Goal: Obtain resource: Obtain resource

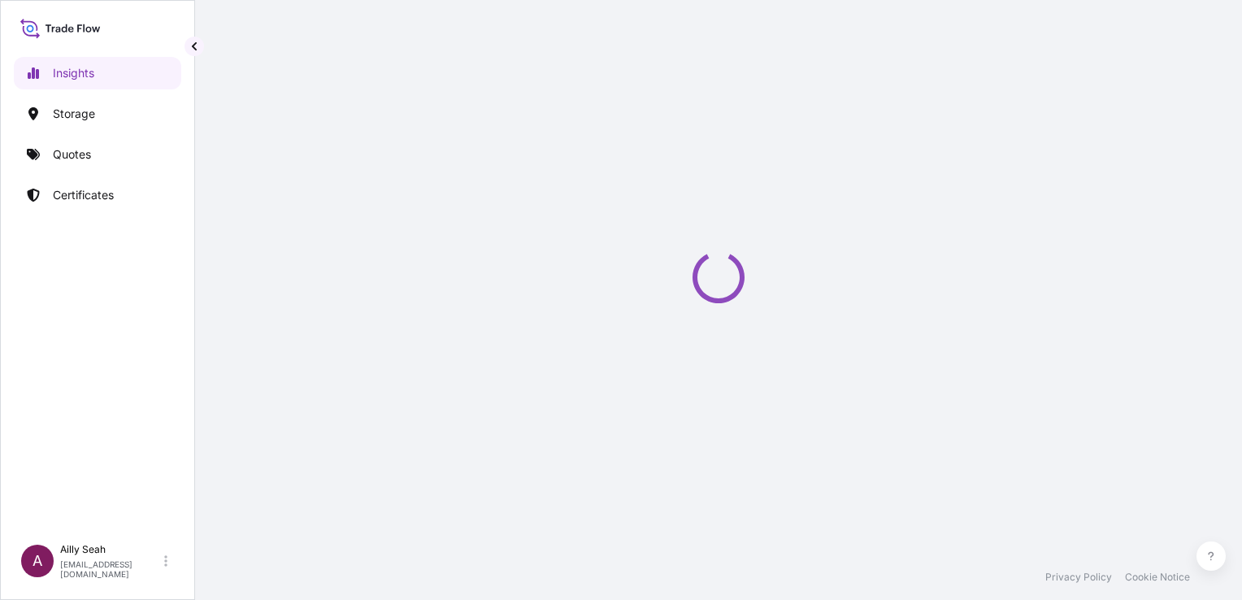
select select "2025"
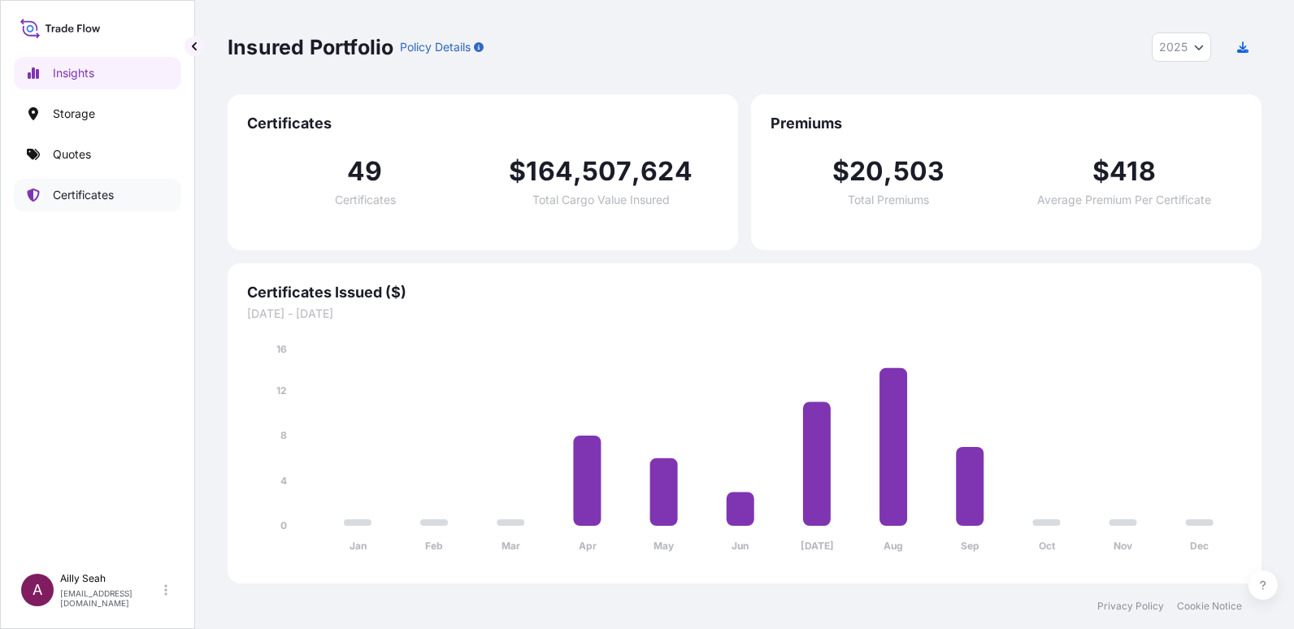
click at [87, 193] on p "Certificates" at bounding box center [83, 195] width 61 height 16
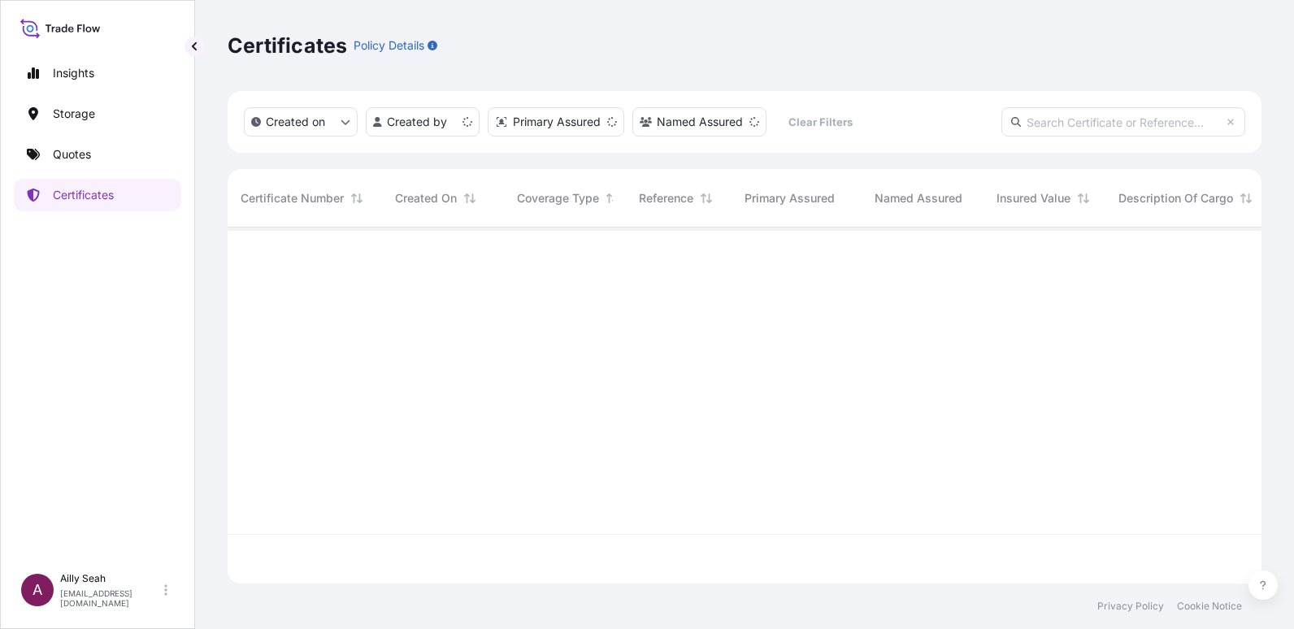
scroll to position [353, 1022]
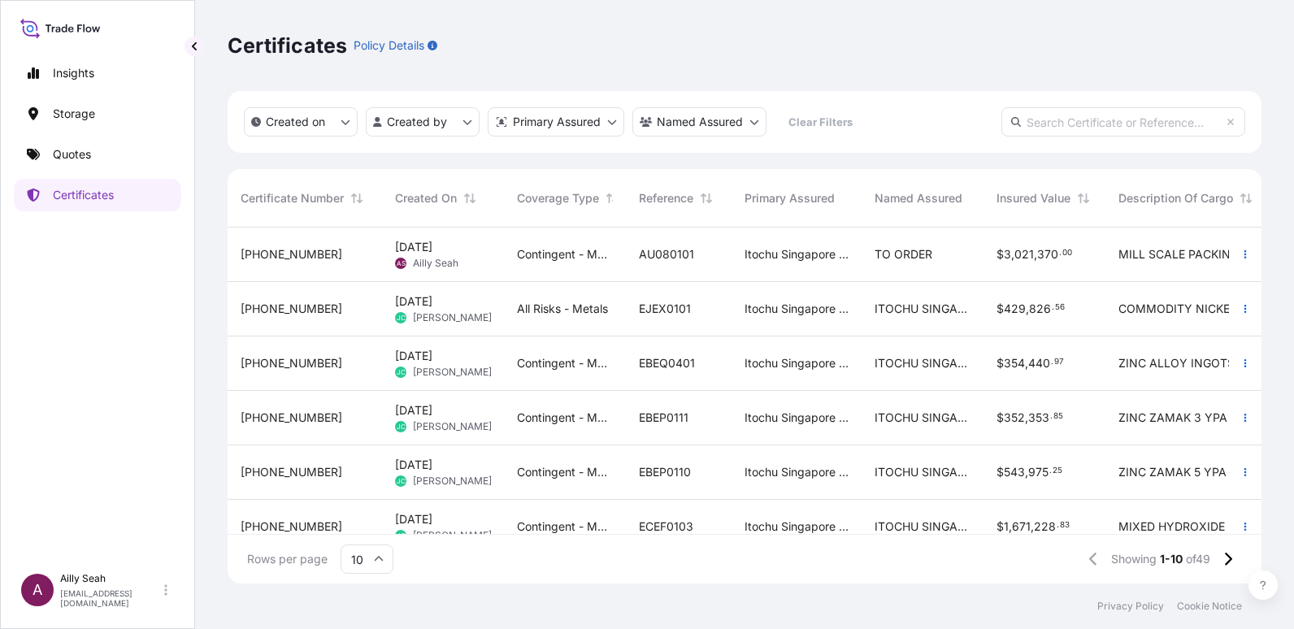
click at [520, 267] on div "Contingent - Metals" at bounding box center [565, 255] width 122 height 54
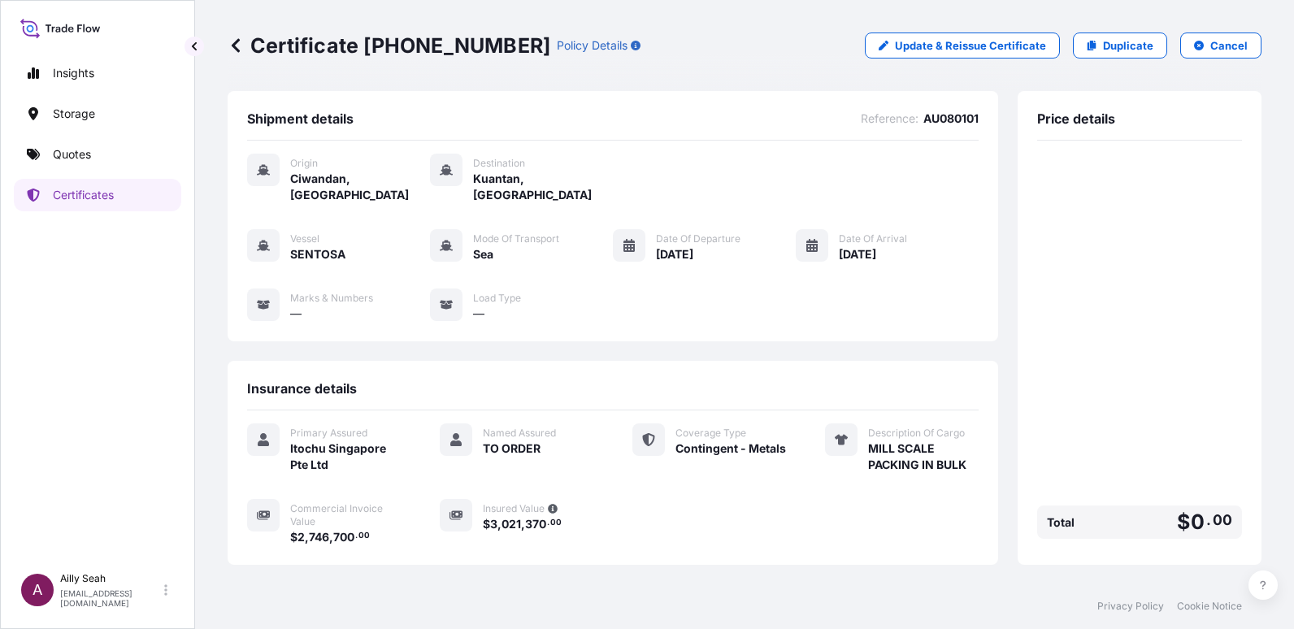
click at [1241, 478] on div "Price details Total $ 0 . 00" at bounding box center [1140, 328] width 244 height 474
click at [1191, 404] on div "Total $ 0 . 00" at bounding box center [1139, 350] width 205 height 392
